Goal: Register for event/course

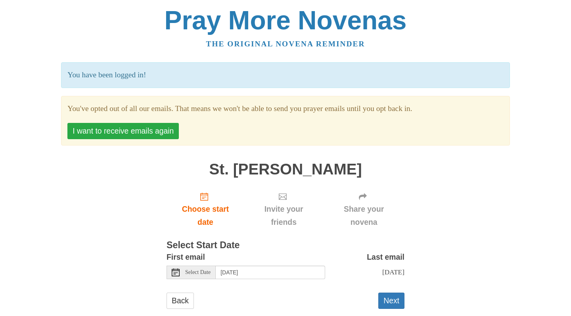
click at [120, 128] on button "I want to receive emails again" at bounding box center [122, 131] width 111 height 16
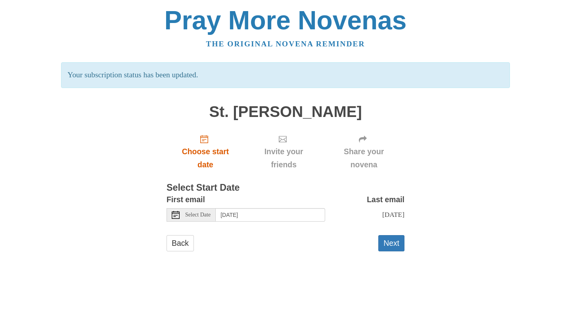
click at [206, 141] on icon "Choose start date" at bounding box center [204, 139] width 8 height 8
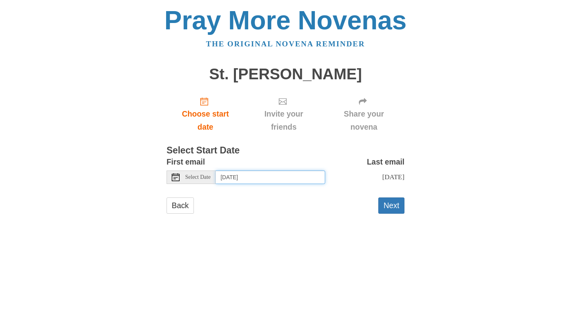
click at [272, 177] on input "Thursday, October 2nd" at bounding box center [270, 176] width 109 height 13
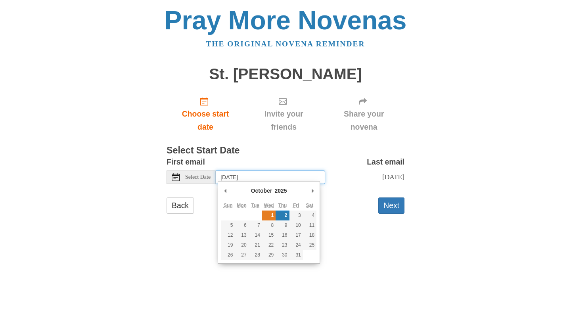
type input "Wednesday, October 1st"
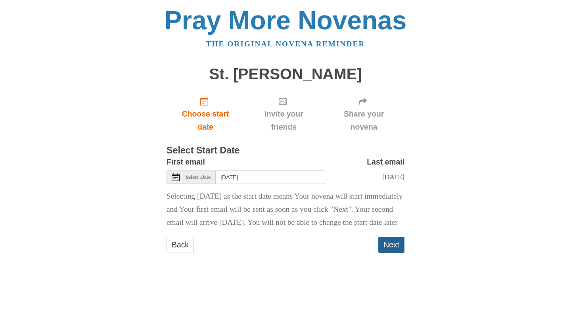
click at [394, 253] on button "Next" at bounding box center [391, 245] width 26 height 16
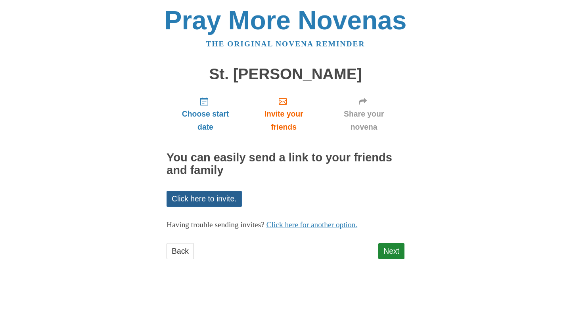
click at [217, 199] on link "Click here to invite." at bounding box center [203, 199] width 75 height 16
click at [393, 245] on link "Next" at bounding box center [391, 251] width 26 height 16
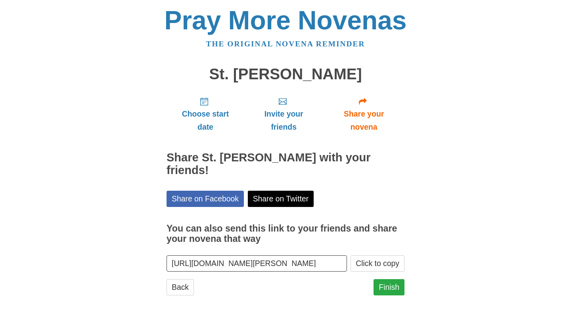
click at [394, 279] on link "Finish" at bounding box center [388, 287] width 31 height 16
